Goal: Use online tool/utility: Use online tool/utility

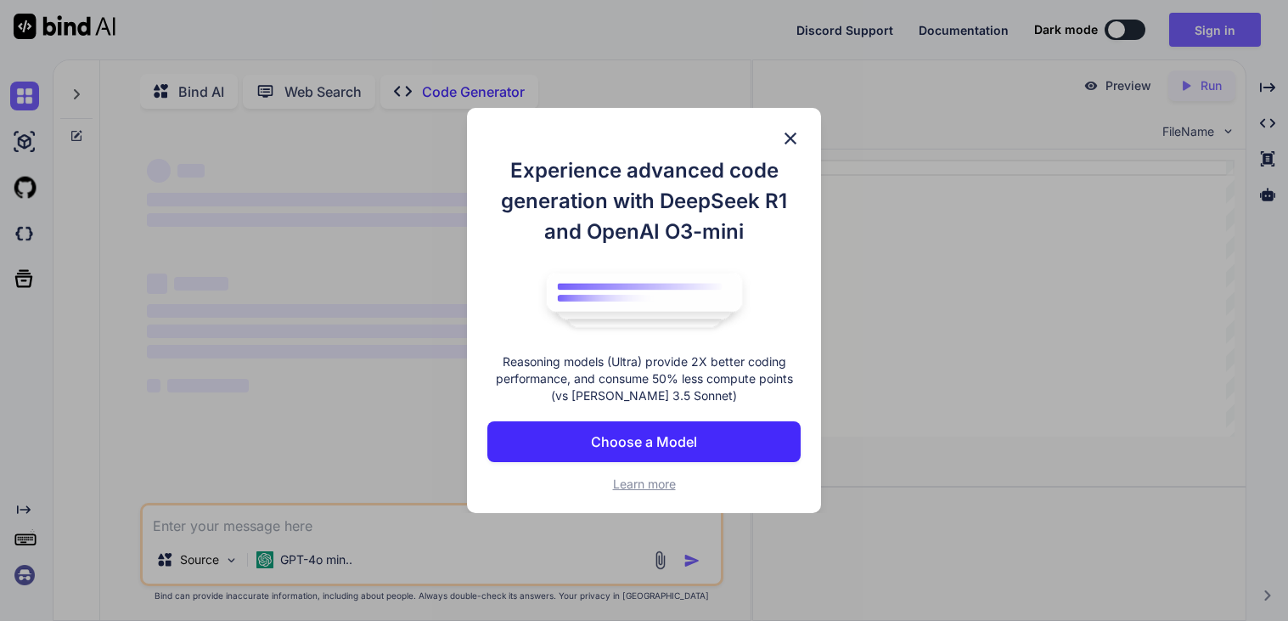
click at [799, 136] on img at bounding box center [790, 138] width 20 height 20
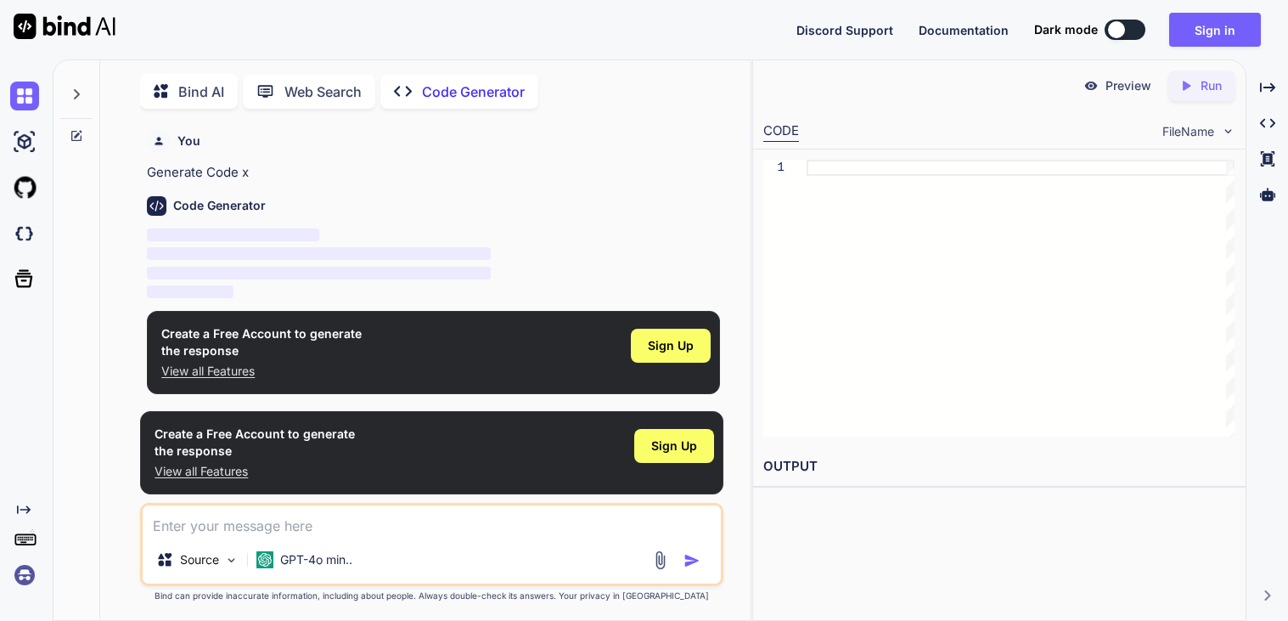
scroll to position [6, 0]
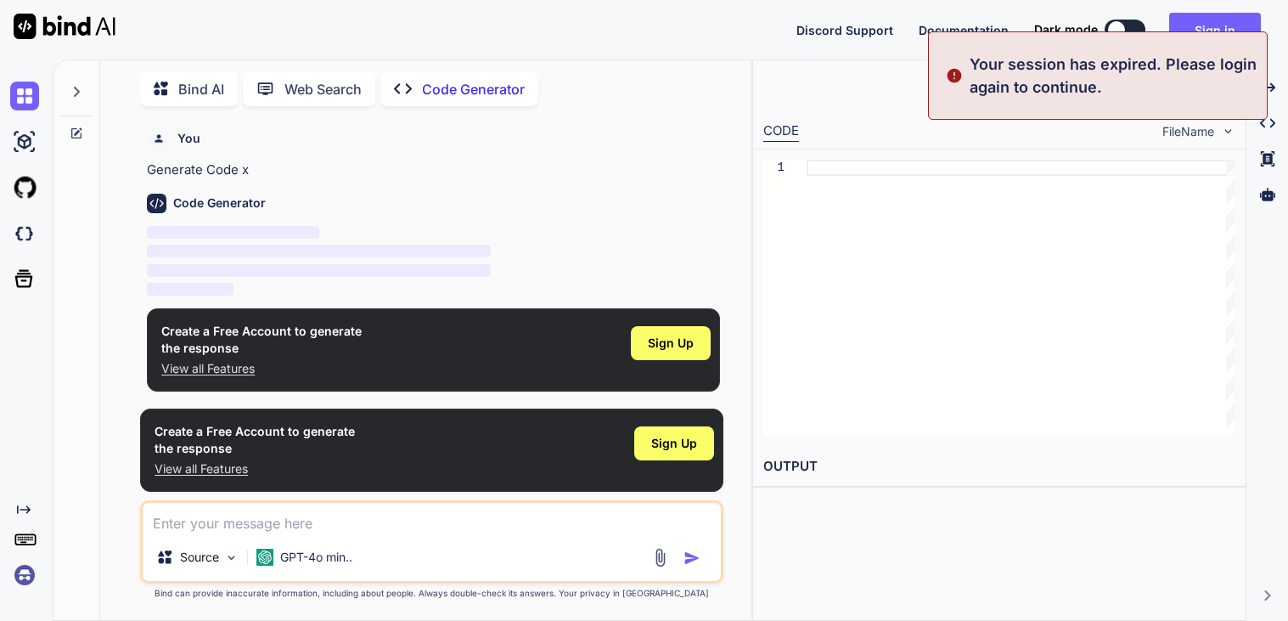
type textarea "x"
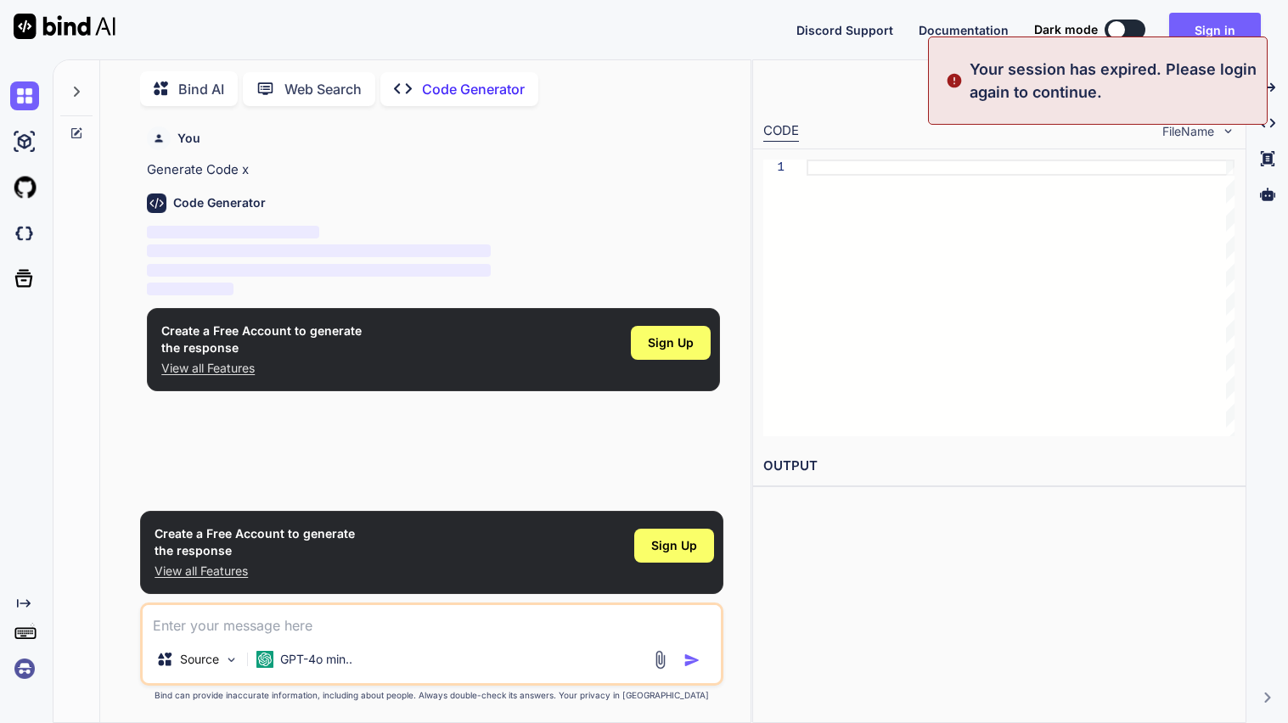
click at [386, 620] on textarea at bounding box center [432, 620] width 578 height 31
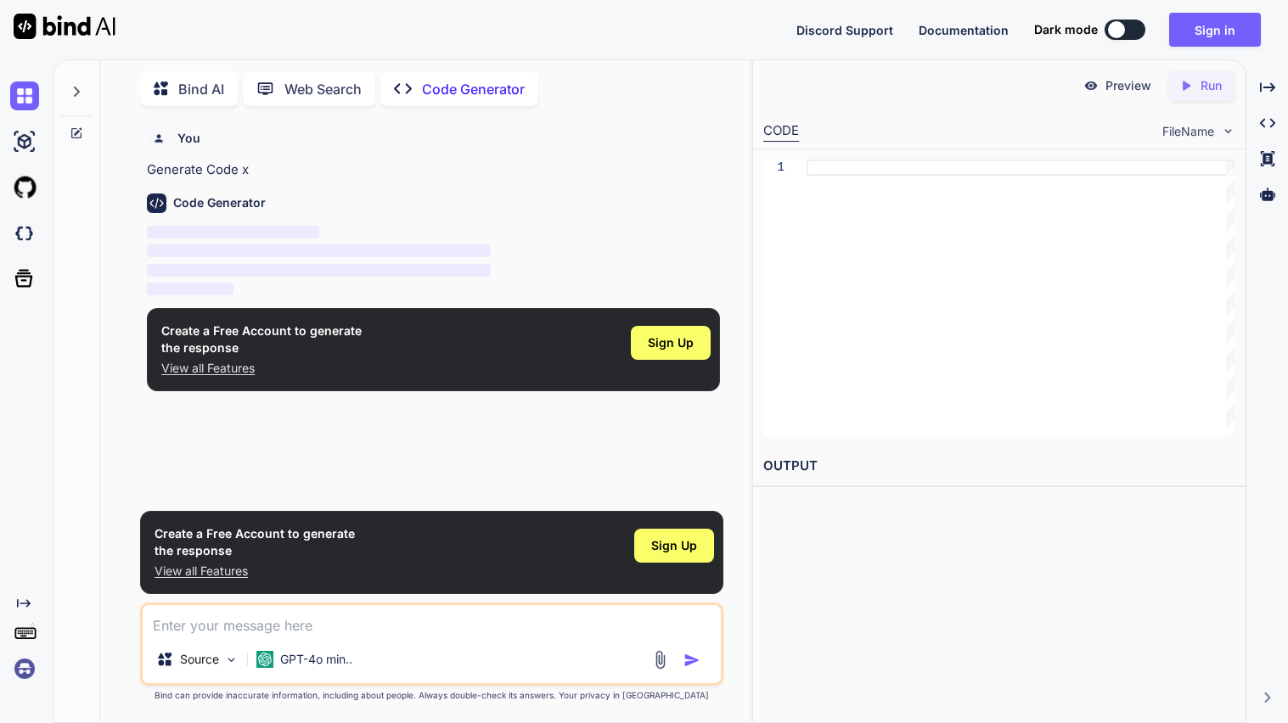
type textarea "h"
type textarea "x"
type textarea "hi"
type textarea "x"
type textarea "hi"
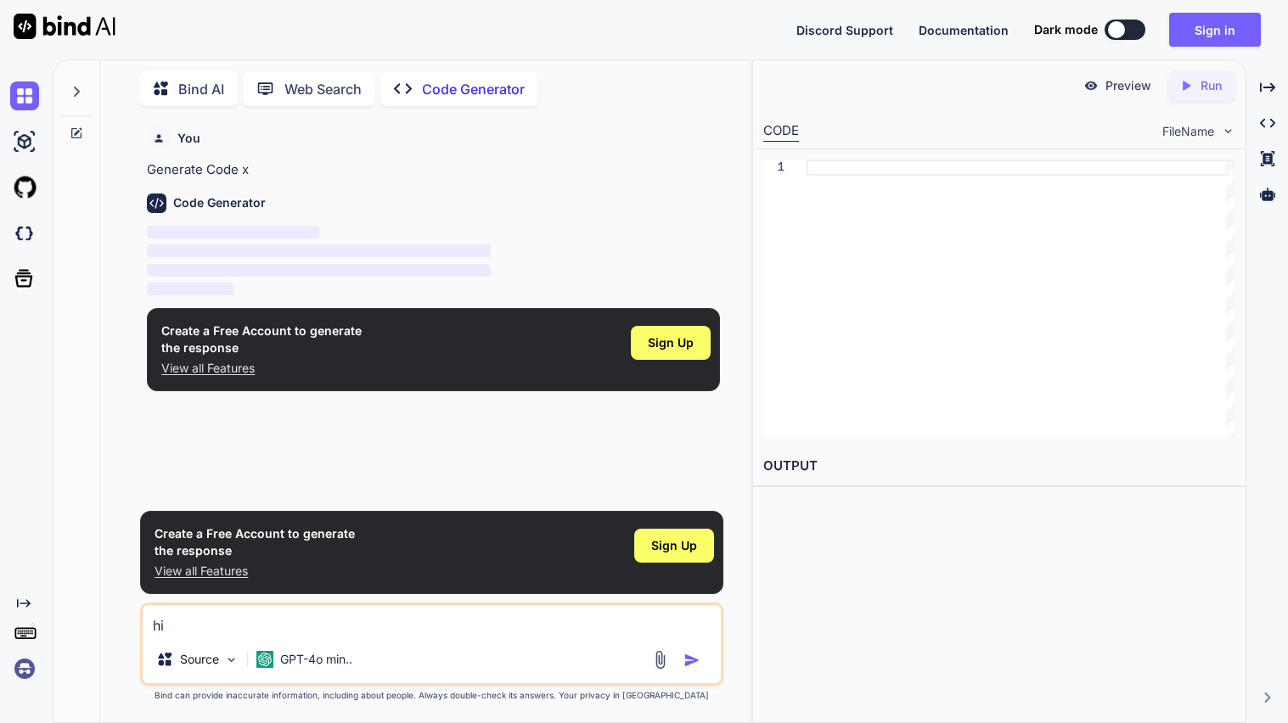
click at [695, 620] on img "button" at bounding box center [691, 660] width 17 height 17
type textarea "x"
